Goal: Information Seeking & Learning: Learn about a topic

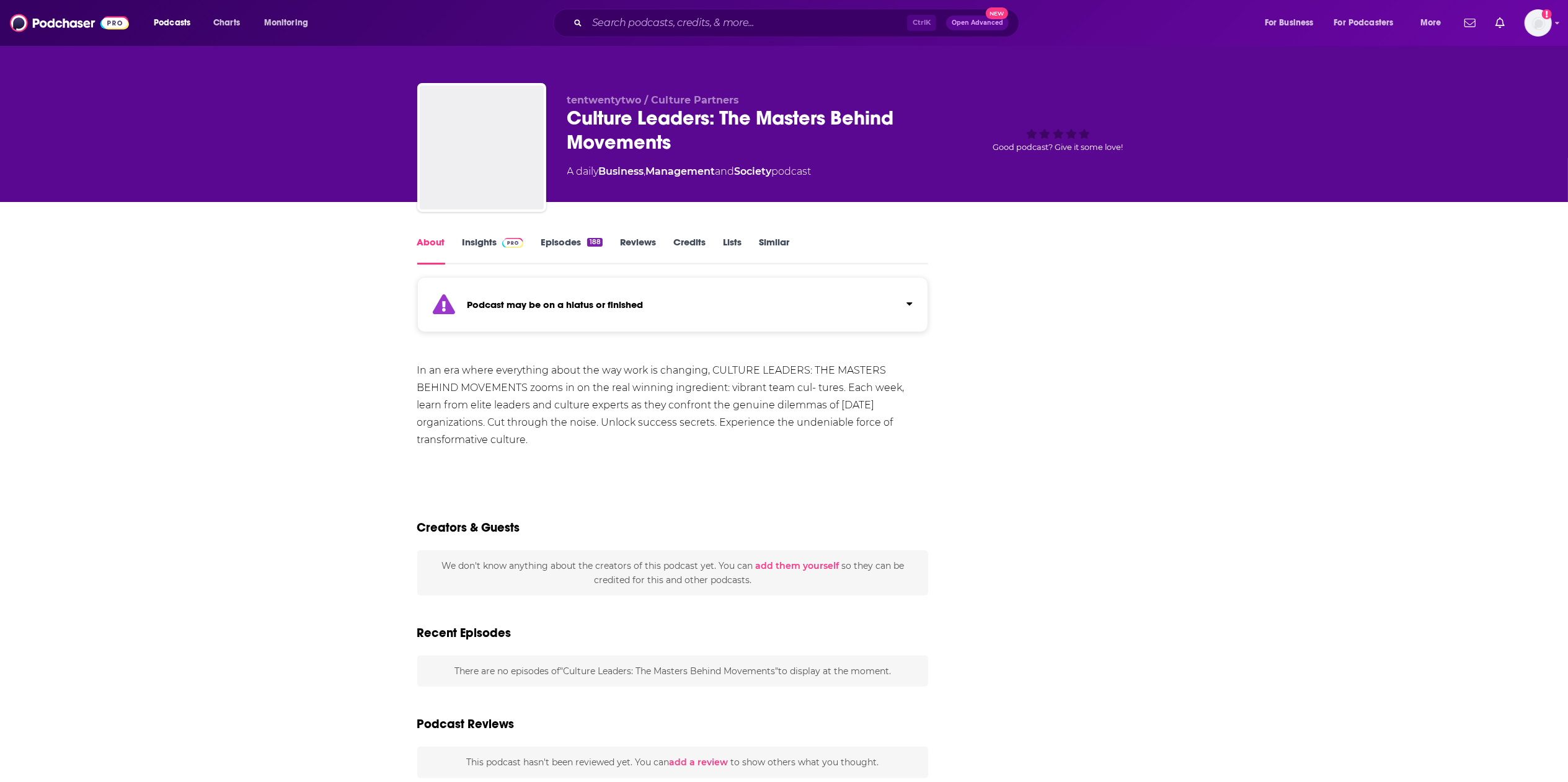
click at [479, 238] on link "Insights" at bounding box center [493, 250] width 61 height 28
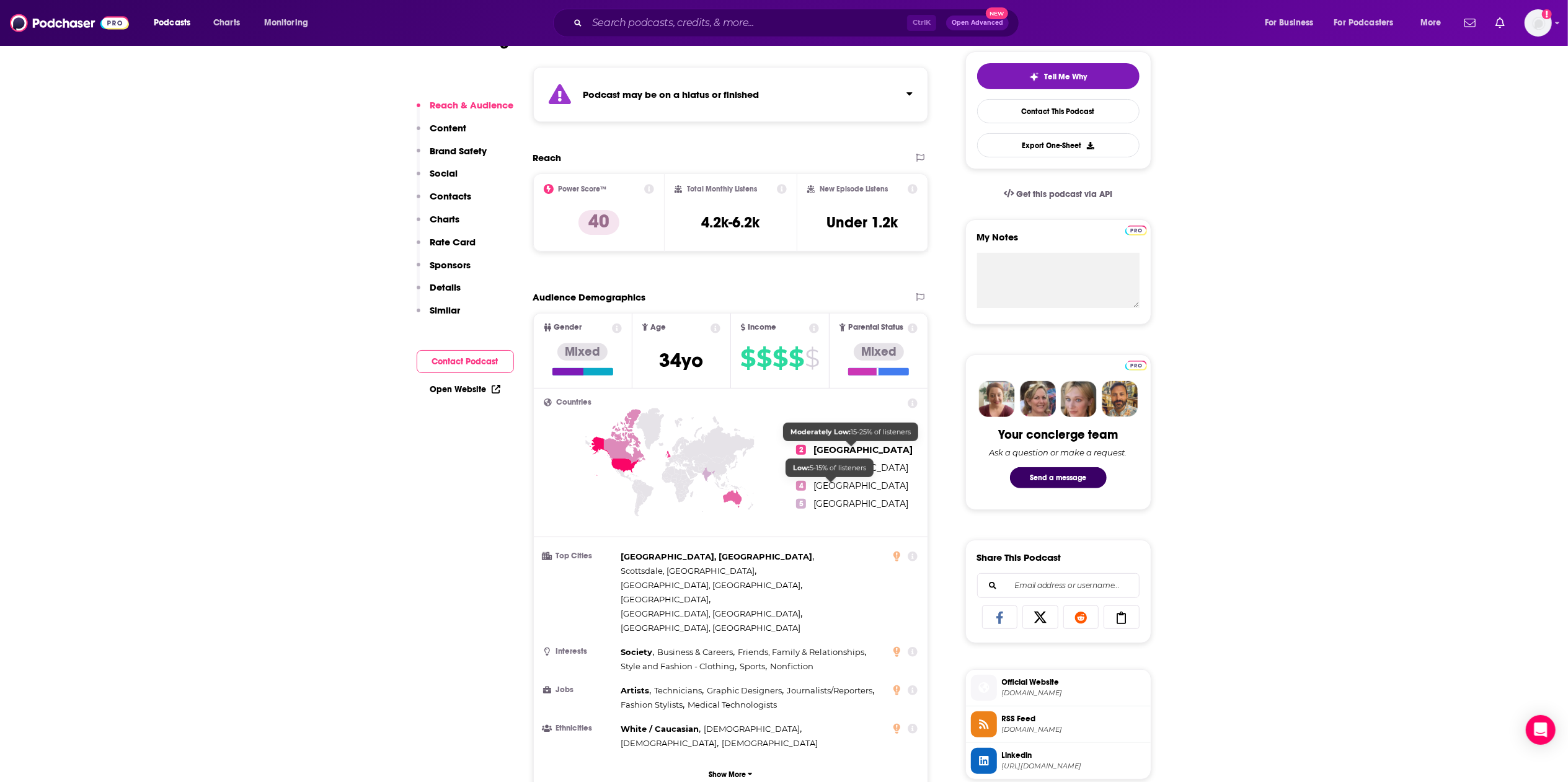
scroll to position [248, 0]
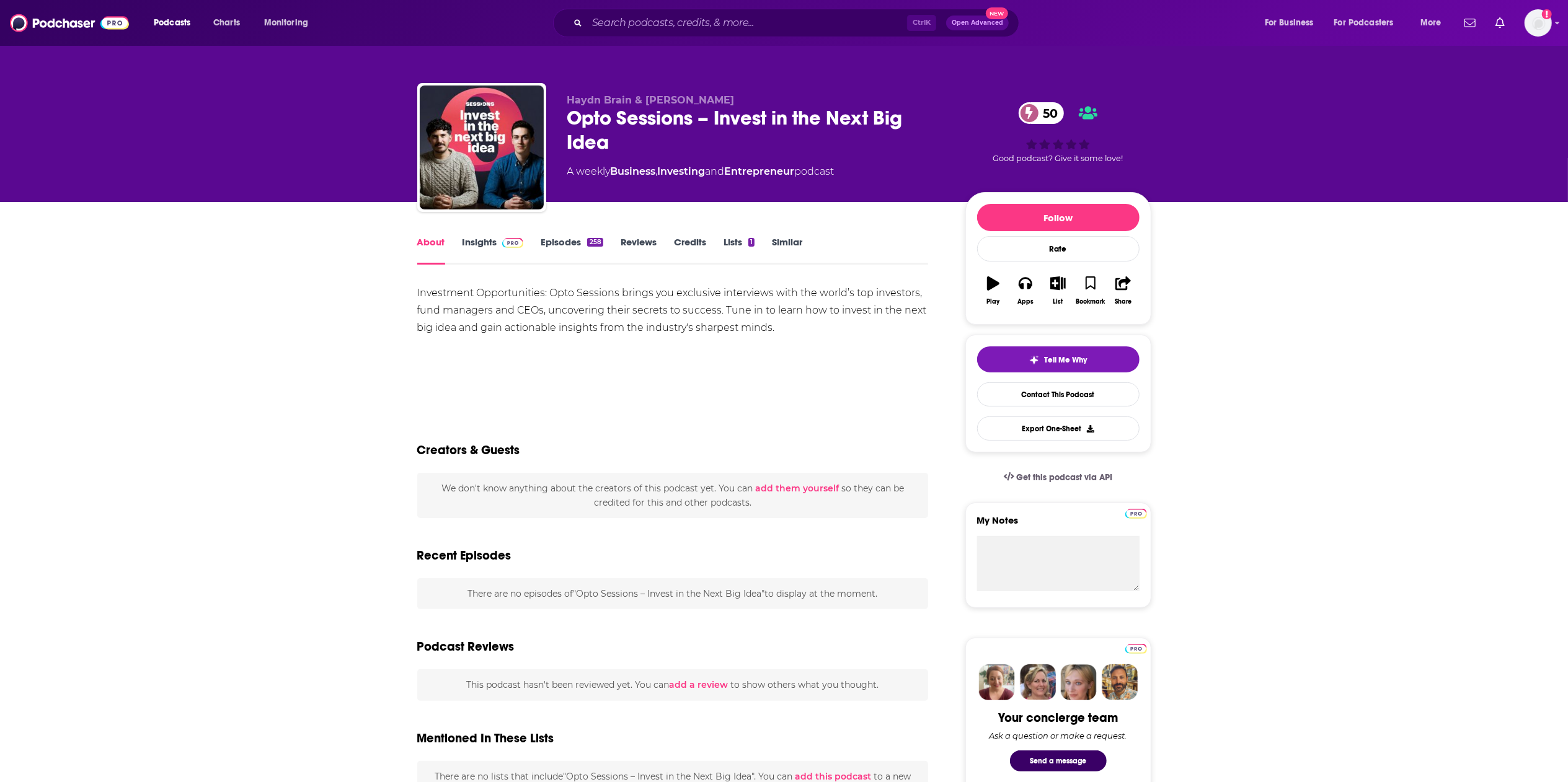
click at [471, 239] on link "Insights" at bounding box center [493, 250] width 61 height 28
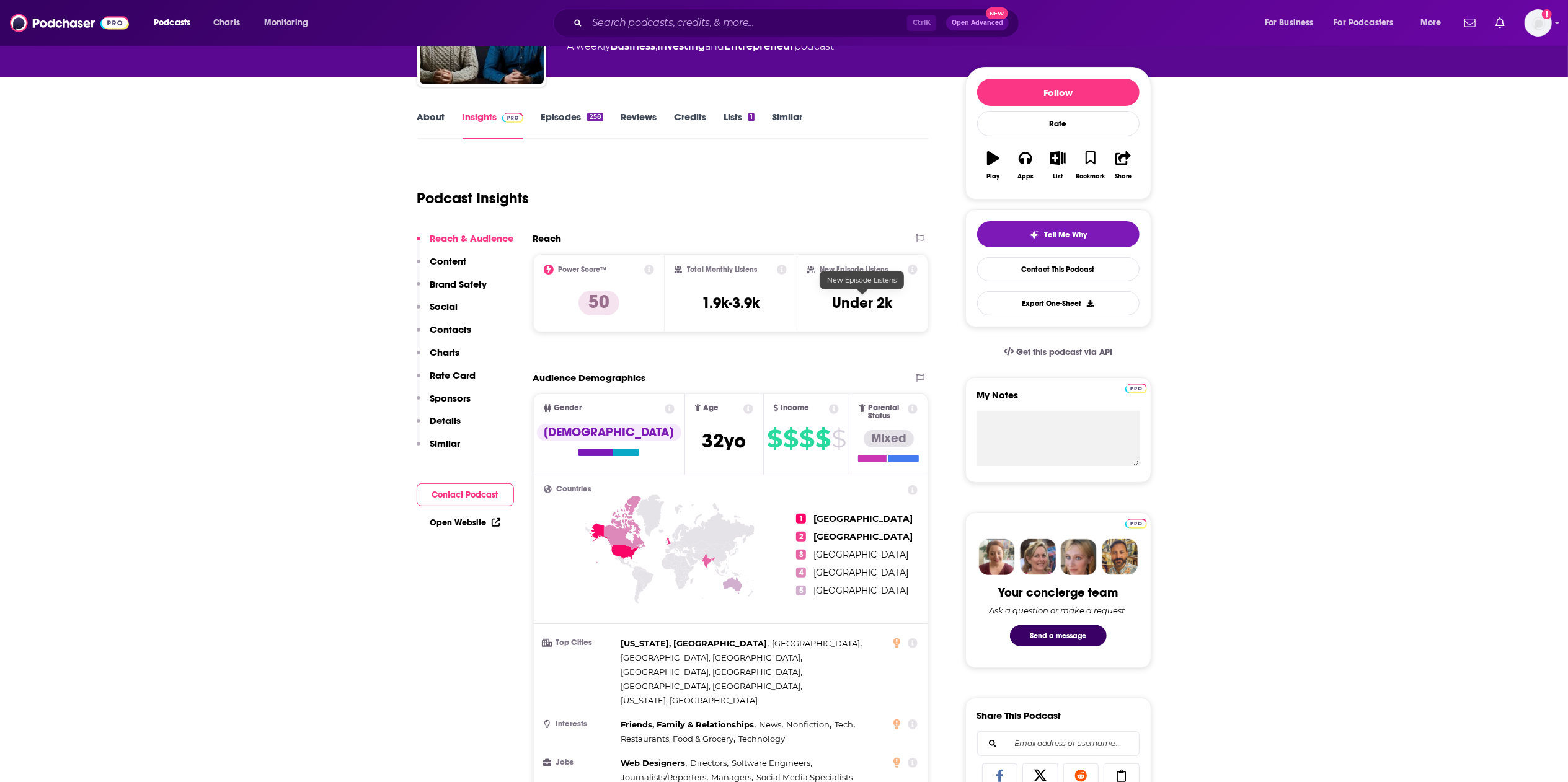
scroll to position [248, 0]
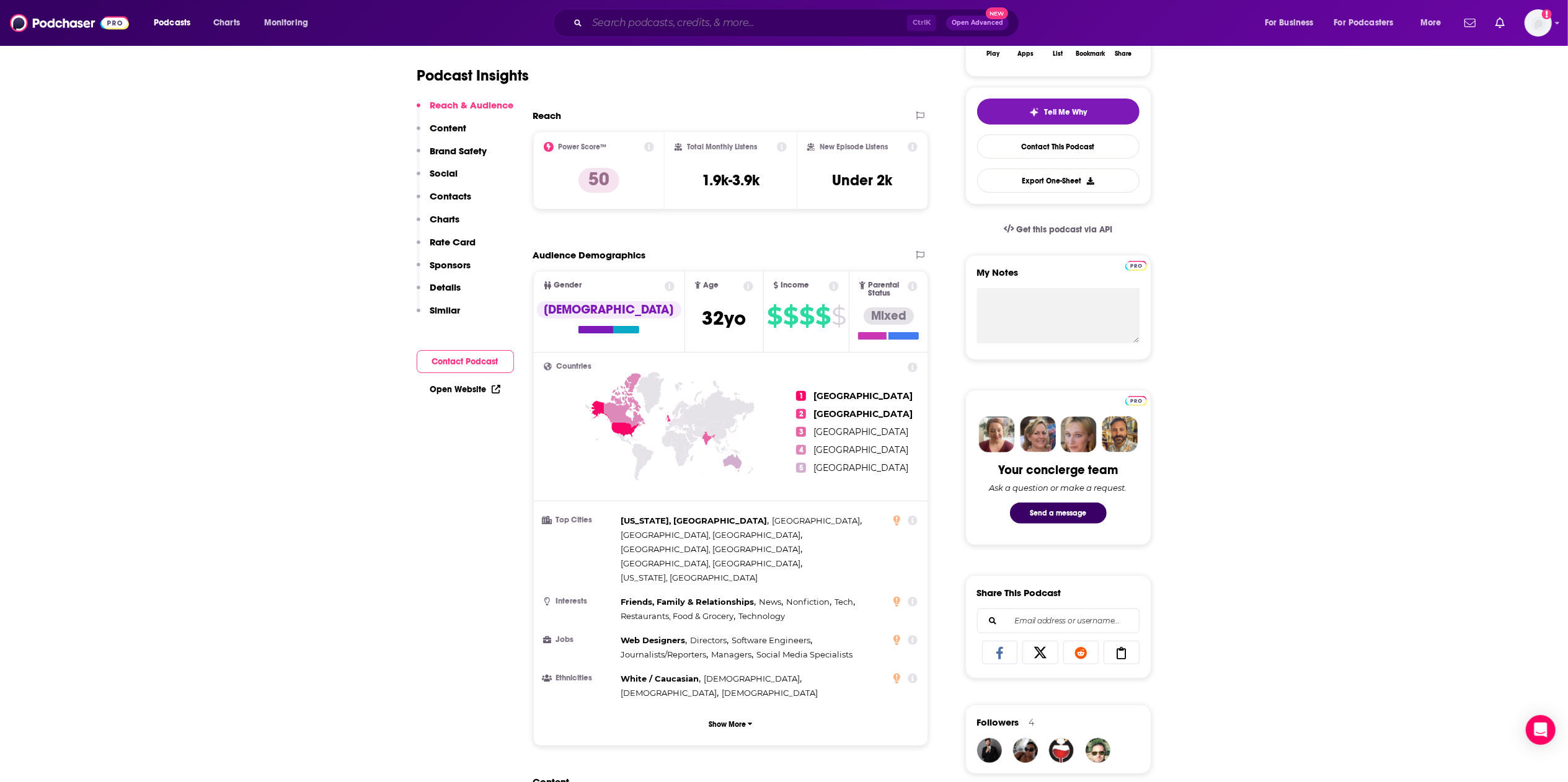
click at [641, 19] on input "Search podcasts, credits, & more..." at bounding box center [747, 23] width 320 height 20
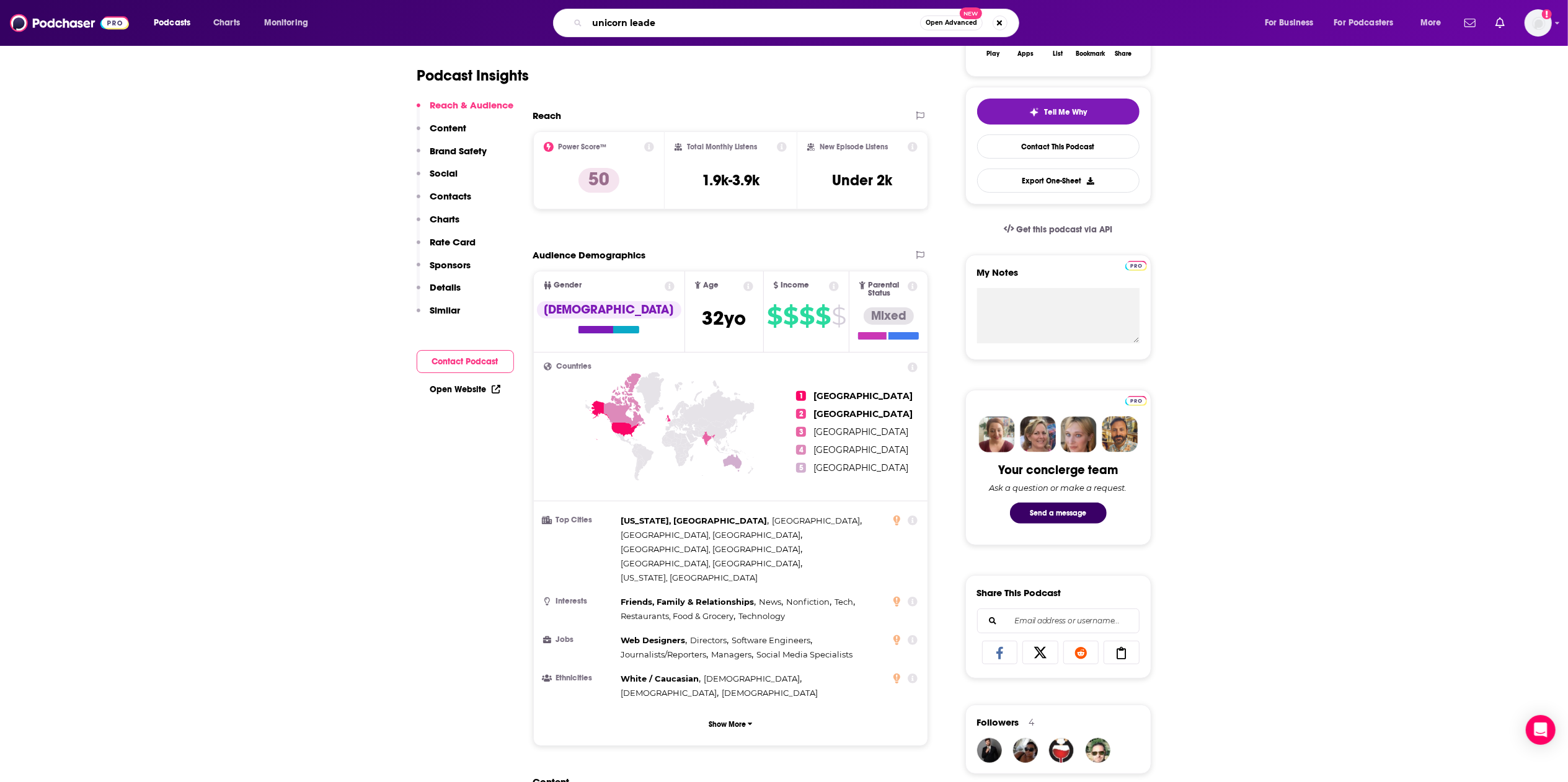
type input "unicorn leader"
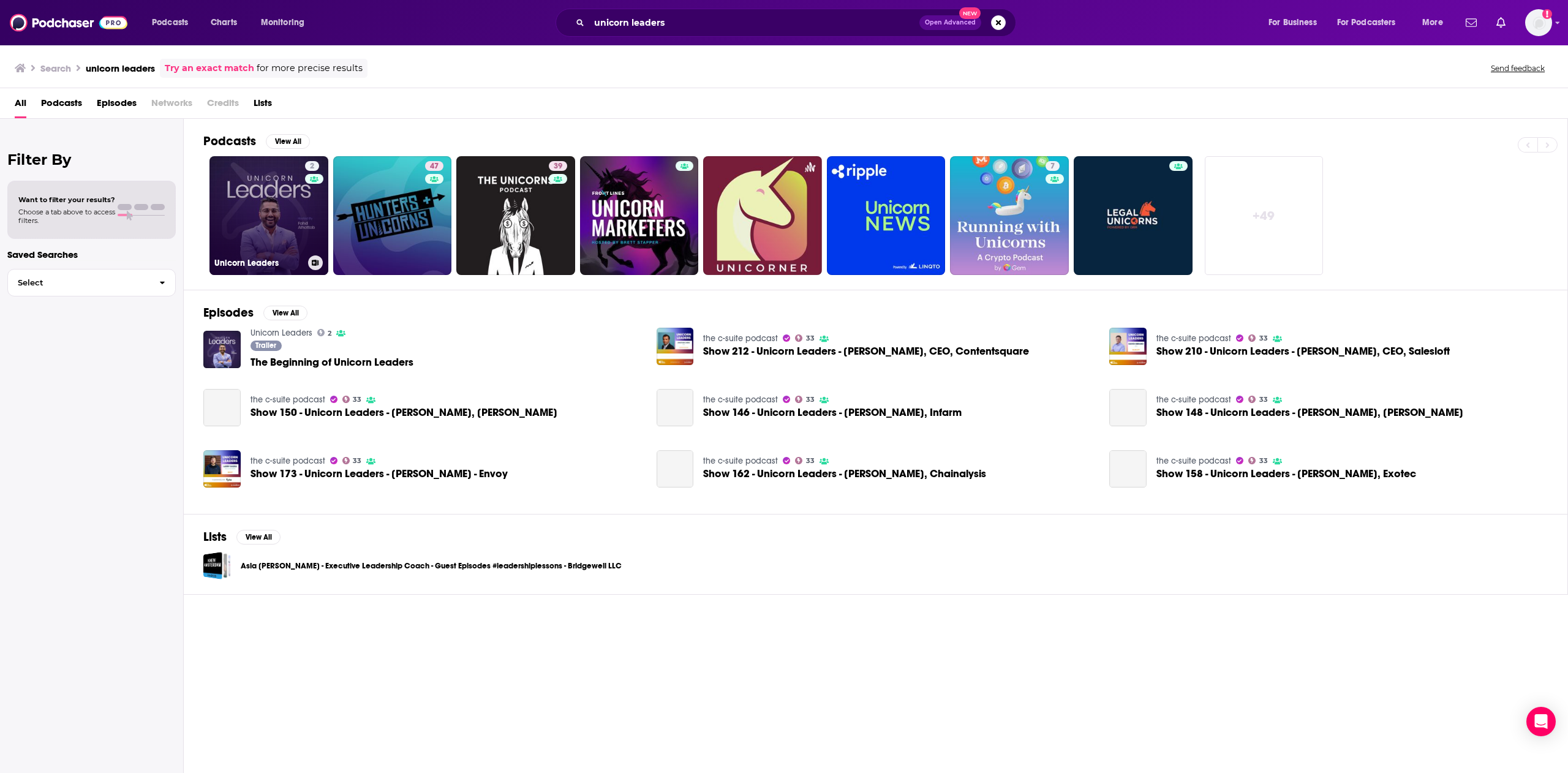
click at [301, 223] on link "2 Unicorn Leaders" at bounding box center [269, 216] width 119 height 119
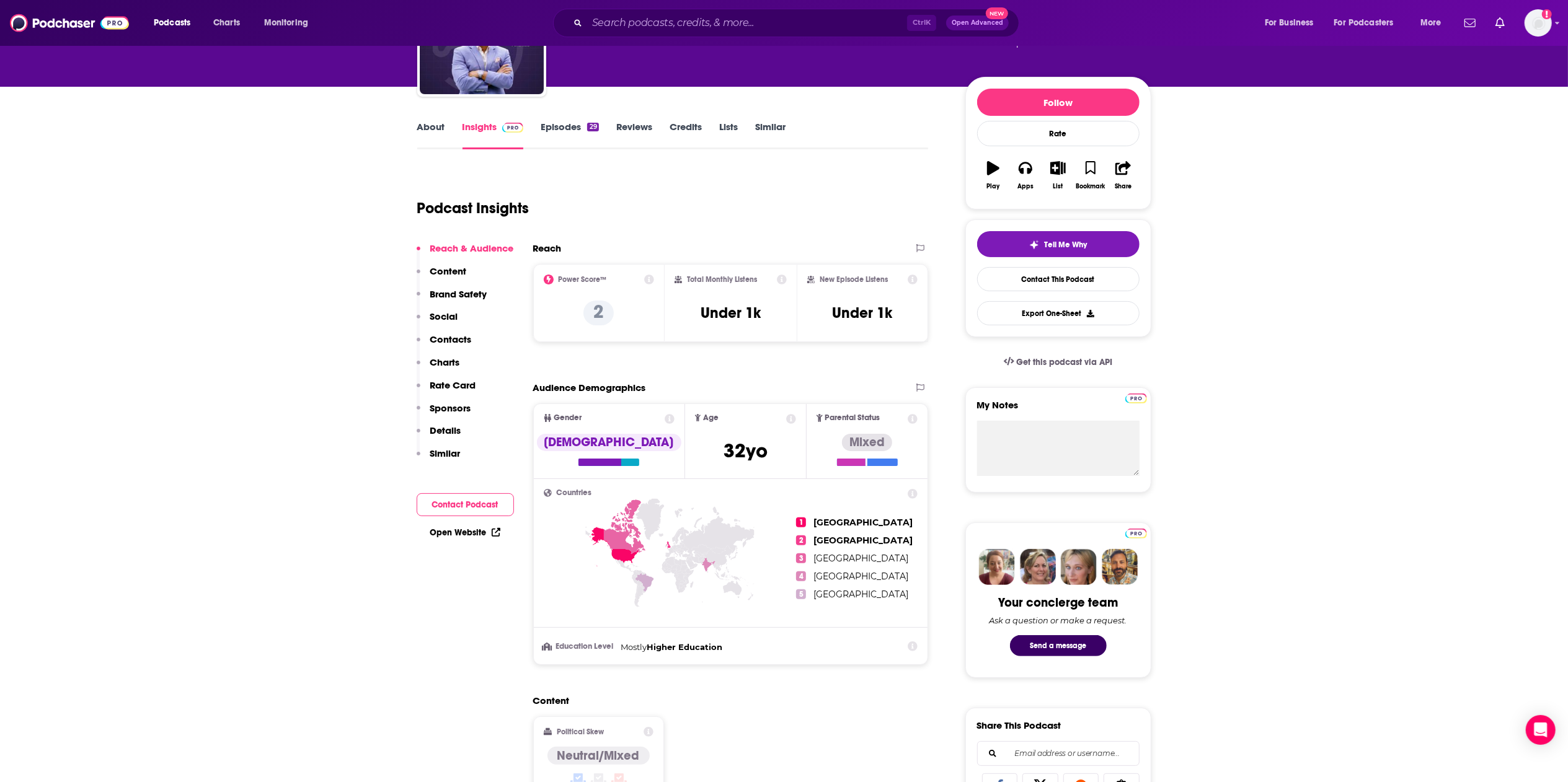
scroll to position [248, 0]
